Goal: Task Accomplishment & Management: Manage account settings

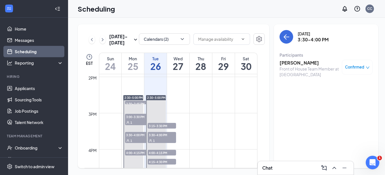
scroll to position [534, 0]
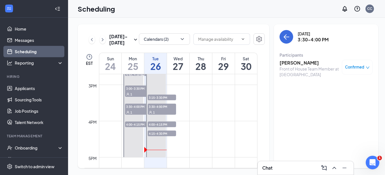
click at [301, 62] on h3 "[PERSON_NAME]" at bounding box center [310, 63] width 60 height 6
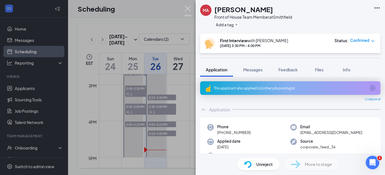
click at [186, 9] on img at bounding box center [187, 11] width 7 height 11
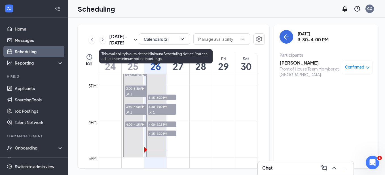
click at [161, 135] on span "4:15-4:30 PM" at bounding box center [162, 134] width 28 height 6
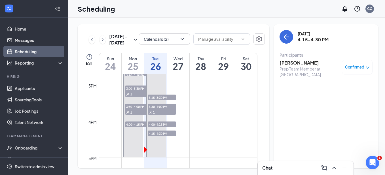
click at [296, 64] on h3 "[PERSON_NAME]" at bounding box center [310, 63] width 60 height 6
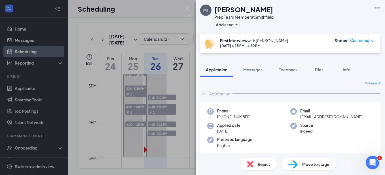
click at [265, 163] on span "Reject" at bounding box center [264, 164] width 12 height 6
type textarea "No show"
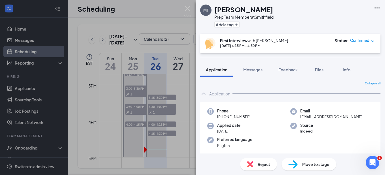
checkbox input "true"
click at [187, 10] on img at bounding box center [187, 11] width 7 height 11
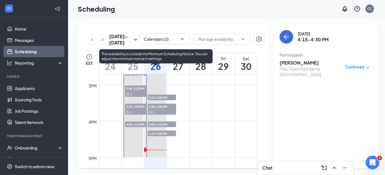
click at [161, 126] on span "4:00-4:15 PM" at bounding box center [162, 125] width 28 height 6
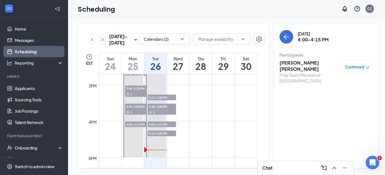
click at [295, 63] on h3 "[PERSON_NAME] [PERSON_NAME]" at bounding box center [310, 66] width 60 height 12
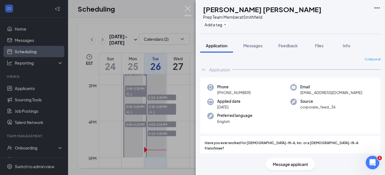
click at [191, 9] on img at bounding box center [187, 11] width 7 height 11
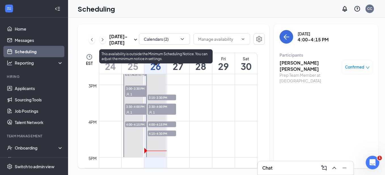
click at [159, 123] on span "4:00-4:15 PM" at bounding box center [162, 125] width 28 height 6
click at [161, 135] on span "4:15-4:30 PM" at bounding box center [162, 134] width 28 height 6
click at [160, 124] on span "4:00-4:15 PM" at bounding box center [162, 125] width 28 height 6
click at [163, 101] on div at bounding box center [156, 112] width 20 height 90
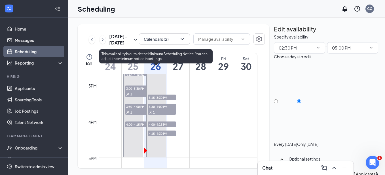
click at [159, 97] on span "3:15-3:30 PM" at bounding box center [162, 98] width 28 height 6
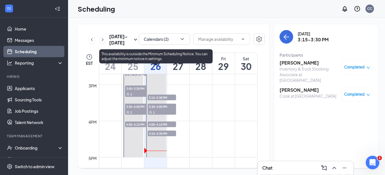
click at [153, 111] on span "1" at bounding box center [154, 113] width 2 height 4
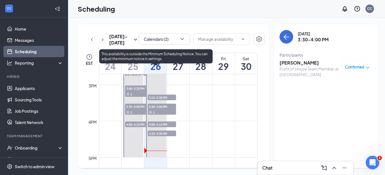
click at [156, 123] on span "4:00-4:15 PM" at bounding box center [162, 125] width 28 height 6
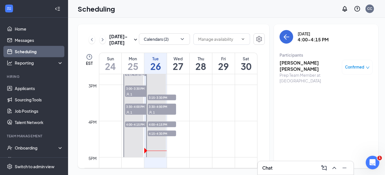
click at [282, 61] on h3 "[PERSON_NAME] [PERSON_NAME]" at bounding box center [310, 66] width 60 height 12
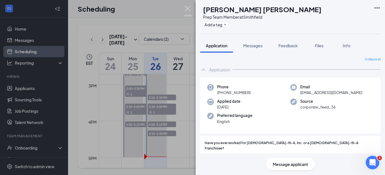
click at [188, 8] on img at bounding box center [187, 11] width 7 height 11
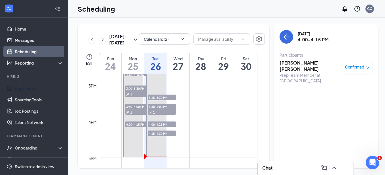
click at [31, 91] on link "Applicants" at bounding box center [39, 88] width 48 height 11
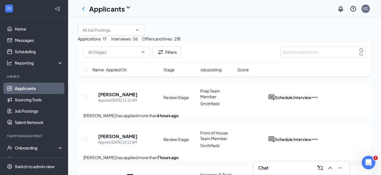
click at [138, 42] on div "Interviews · 36" at bounding box center [124, 39] width 26 height 6
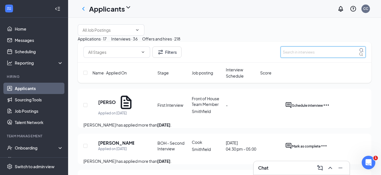
click at [313, 58] on input "text" at bounding box center [322, 52] width 85 height 11
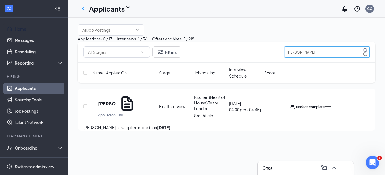
type input "[PERSON_NAME]"
click at [28, 30] on link "Home" at bounding box center [39, 28] width 48 height 11
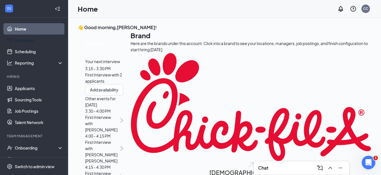
click at [32, 40] on link "Messages" at bounding box center [39, 40] width 48 height 11
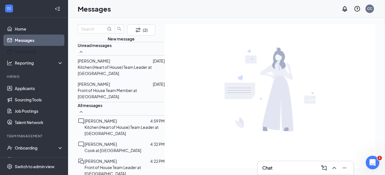
click at [33, 50] on link "Scheduling" at bounding box center [39, 51] width 48 height 11
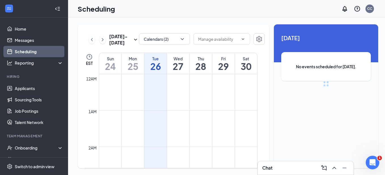
scroll to position [279, 0]
